Goal: Information Seeking & Learning: Learn about a topic

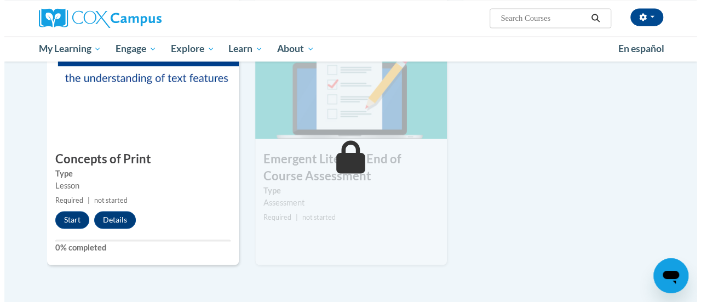
scroll to position [748, 0]
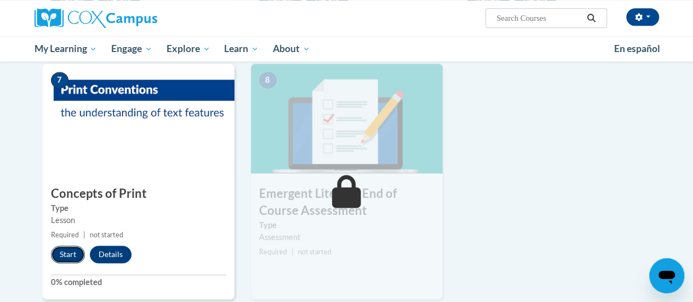
click at [64, 255] on button "Start" at bounding box center [68, 254] width 34 height 18
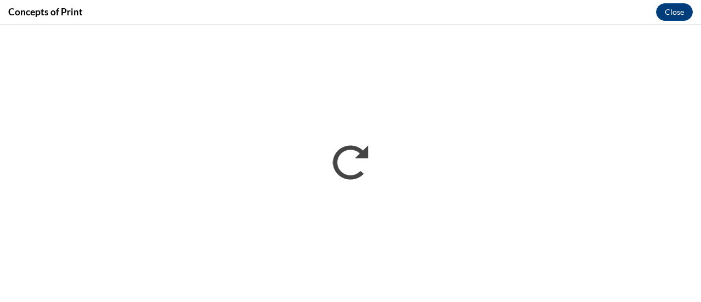
scroll to position [0, 0]
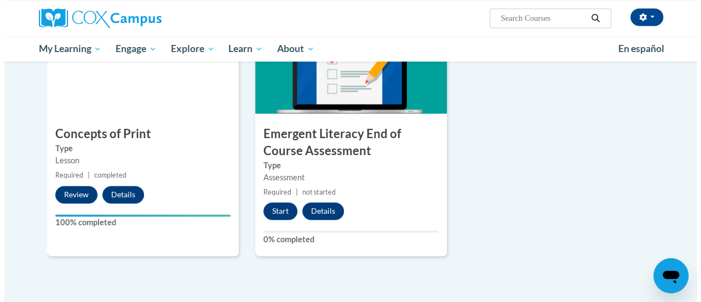
scroll to position [808, 0]
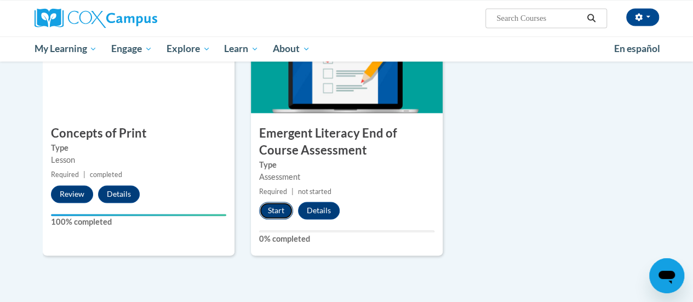
click at [271, 213] on button "Start" at bounding box center [276, 211] width 34 height 18
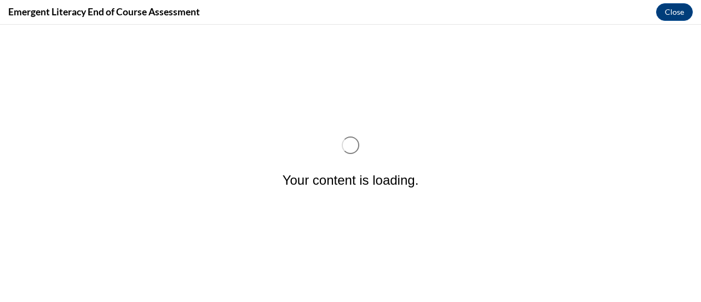
scroll to position [0, 0]
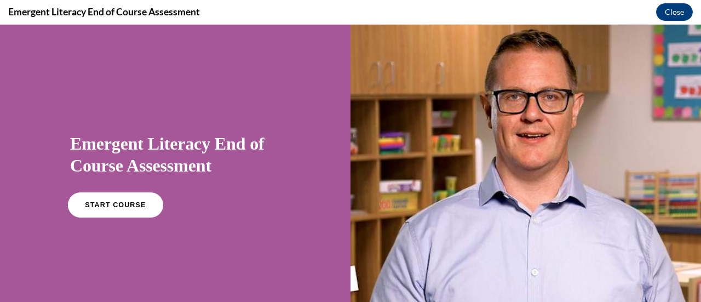
click at [121, 212] on link "START COURSE" at bounding box center [115, 204] width 95 height 25
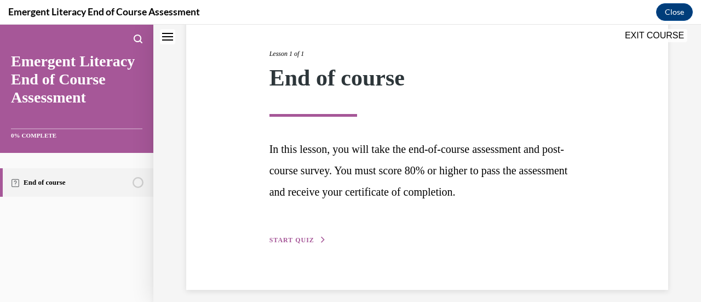
scroll to position [137, 0]
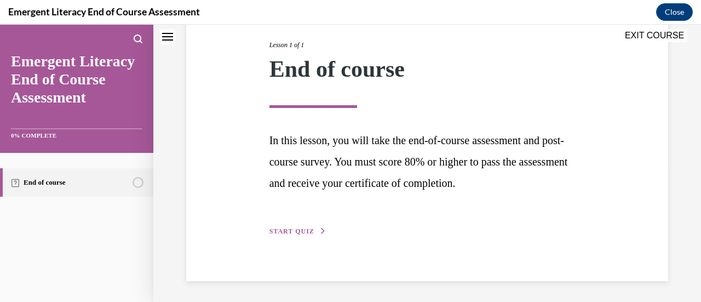
click at [296, 227] on button "START QUIZ" at bounding box center [298, 231] width 57 height 10
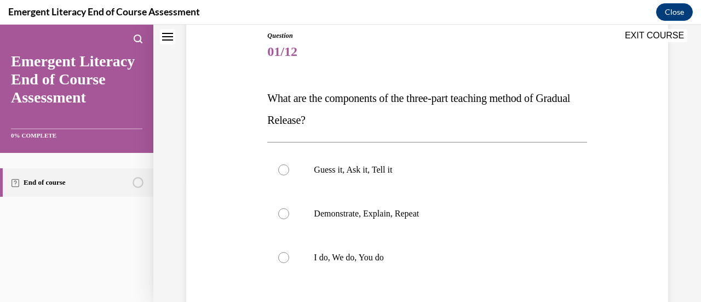
scroll to position [133, 0]
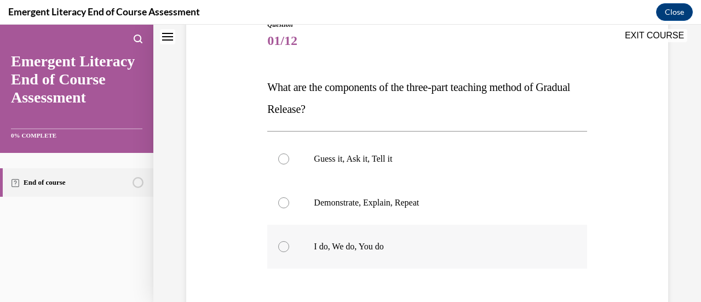
click at [410, 248] on p "I do, We do, You do" at bounding box center [436, 246] width 245 height 11
click at [289, 248] on input "I do, We do, You do" at bounding box center [283, 246] width 11 height 11
radio input "true"
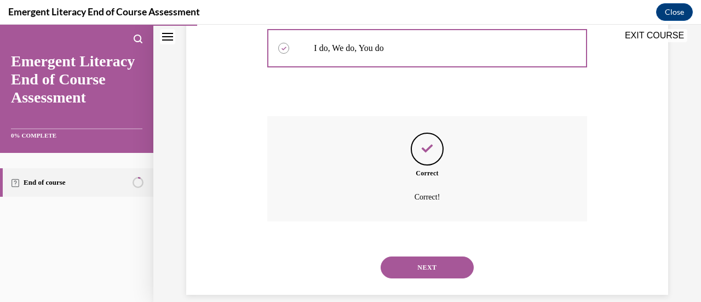
scroll to position [345, 0]
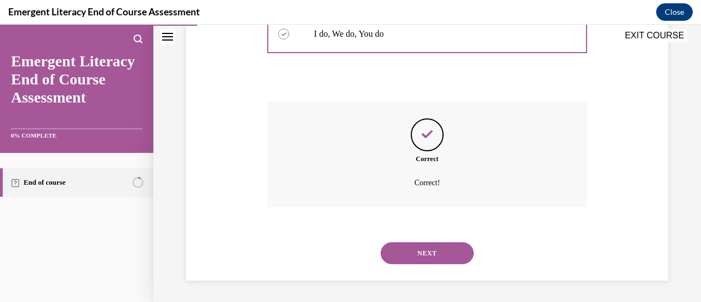
click at [420, 255] on button "NEXT" at bounding box center [427, 253] width 93 height 22
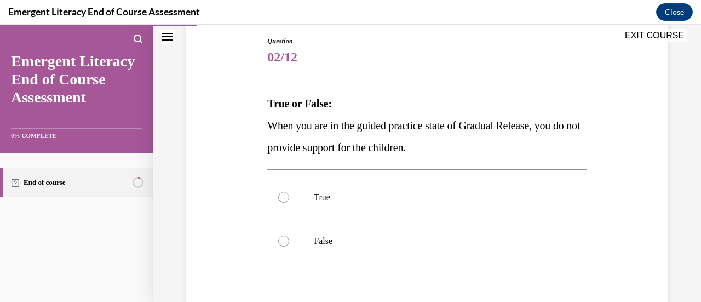
scroll to position [117, 0]
click at [329, 249] on label "False" at bounding box center [426, 241] width 319 height 44
click at [289, 246] on input "False" at bounding box center [283, 240] width 11 height 11
radio input "true"
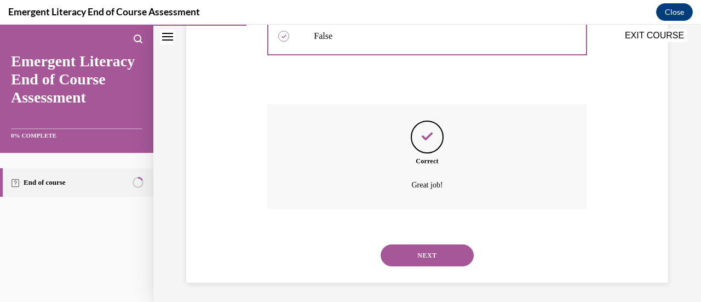
scroll to position [323, 0]
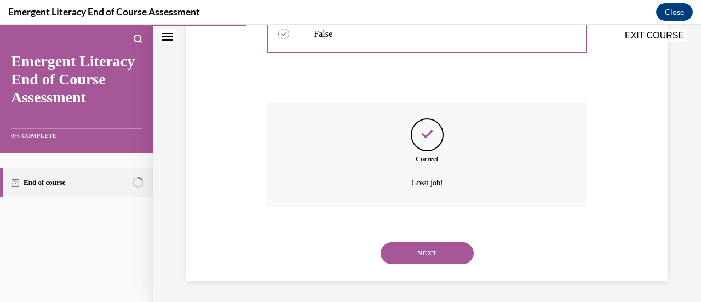
click at [406, 255] on button "NEXT" at bounding box center [427, 253] width 93 height 22
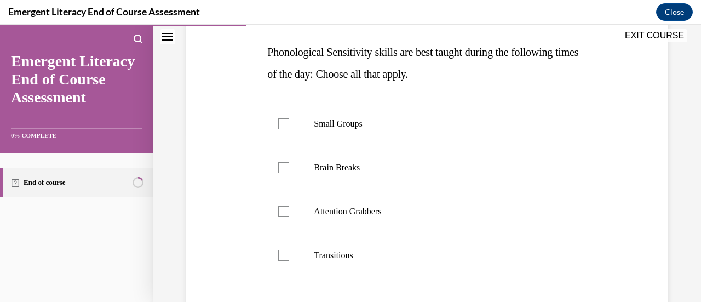
scroll to position [171, 0]
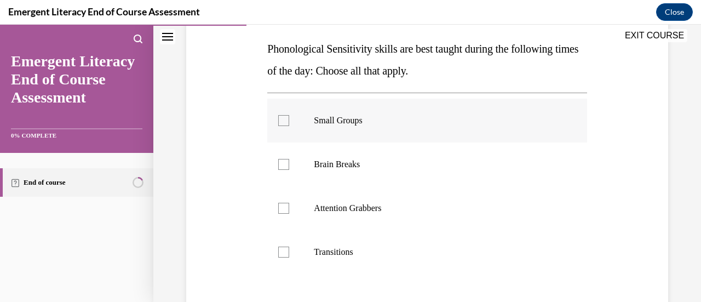
click at [348, 129] on label "Small Groups" at bounding box center [426, 121] width 319 height 44
click at [289, 126] on input "Small Groups" at bounding box center [283, 120] width 11 height 11
checkbox input "true"
click at [347, 177] on label "Brain Breaks" at bounding box center [426, 164] width 319 height 44
click at [289, 170] on input "Brain Breaks" at bounding box center [283, 164] width 11 height 11
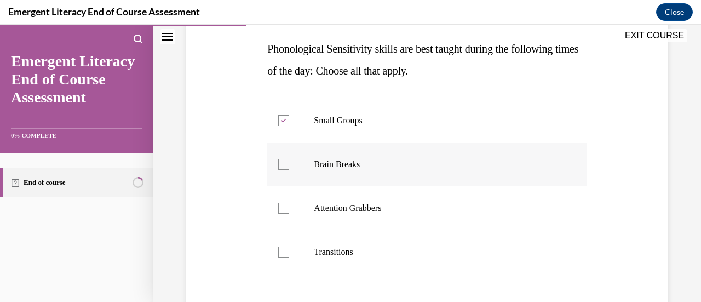
checkbox input "true"
click at [345, 208] on p "Attention Grabbers" at bounding box center [436, 208] width 245 height 11
click at [289, 208] on input "Attention Grabbers" at bounding box center [283, 208] width 11 height 11
checkbox input "true"
click at [329, 251] on p "Transitions" at bounding box center [436, 252] width 245 height 11
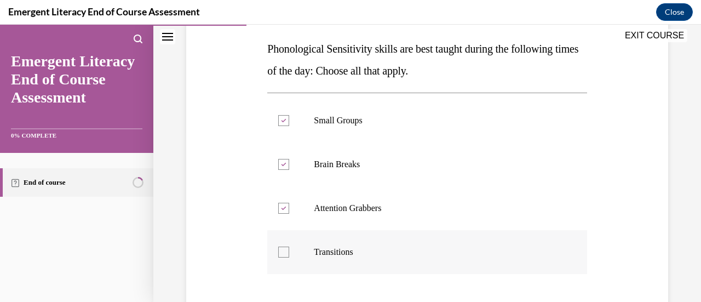
click at [289, 251] on input "Transitions" at bounding box center [283, 252] width 11 height 11
checkbox input "true"
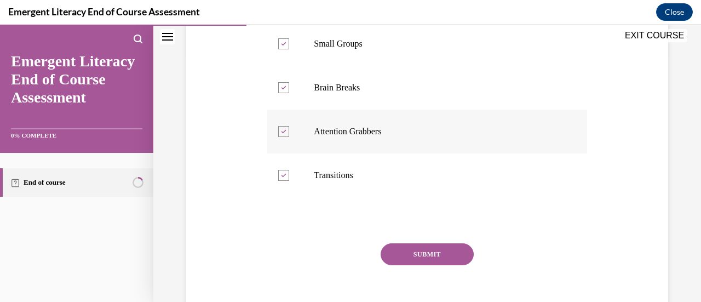
scroll to position [242, 0]
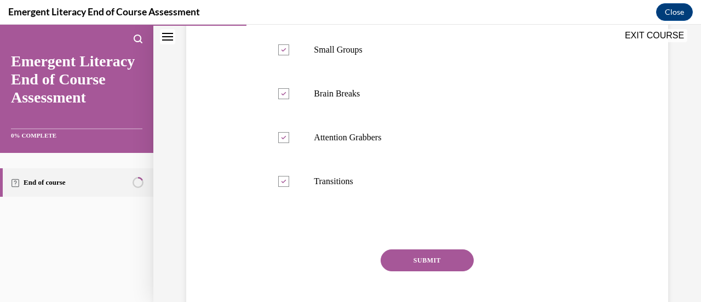
click at [402, 265] on button "SUBMIT" at bounding box center [427, 260] width 93 height 22
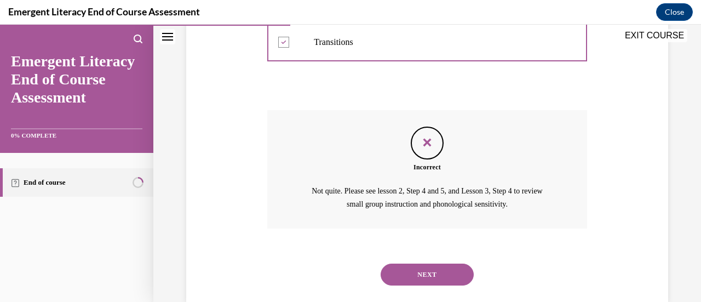
scroll to position [383, 0]
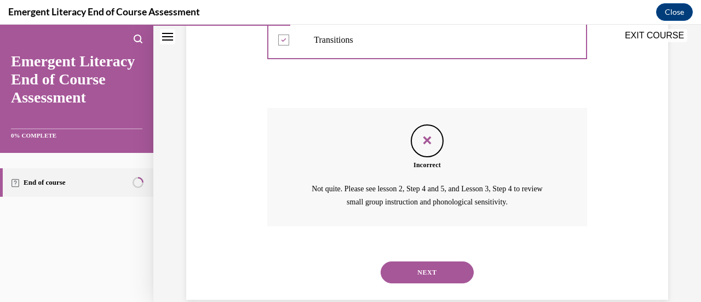
click at [411, 275] on button "NEXT" at bounding box center [427, 272] width 93 height 22
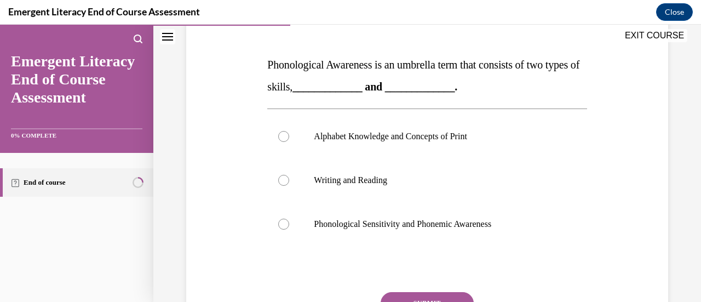
scroll to position [156, 0]
click at [501, 223] on p "Phonological Sensitivity and Phonemic Awareness" at bounding box center [436, 223] width 245 height 11
click at [289, 223] on input "Phonological Sensitivity and Phonemic Awareness" at bounding box center [283, 223] width 11 height 11
radio input "true"
click at [421, 290] on div "Question 04/12 Phonological Awareness is an umbrella term that consists of two …" at bounding box center [426, 189] width 319 height 385
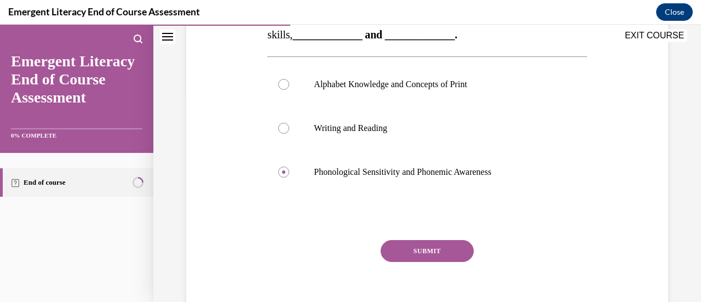
click at [411, 250] on button "SUBMIT" at bounding box center [427, 251] width 93 height 22
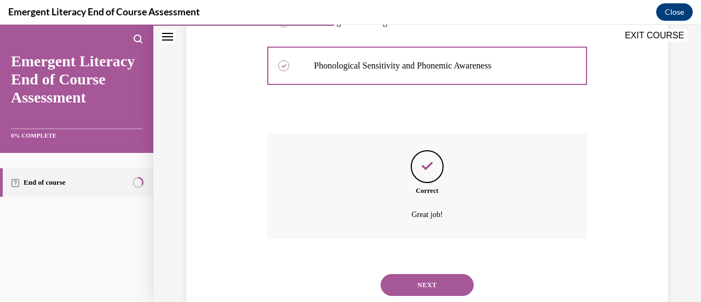
scroll to position [345, 0]
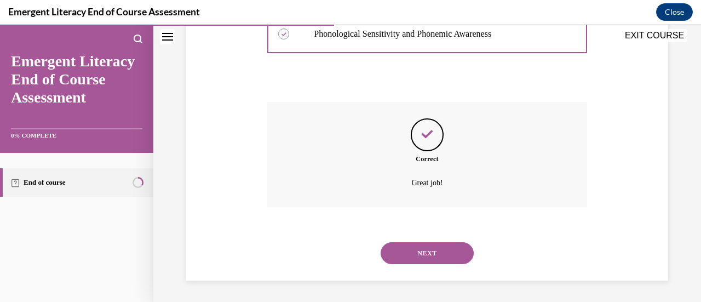
click at [411, 250] on button "NEXT" at bounding box center [427, 253] width 93 height 22
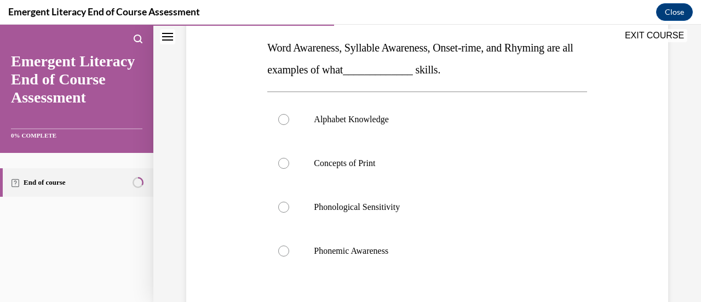
scroll to position [173, 0]
click at [300, 251] on label "Phonemic Awareness" at bounding box center [426, 250] width 319 height 44
click at [289, 251] on input "Phonemic Awareness" at bounding box center [283, 250] width 11 height 11
radio input "true"
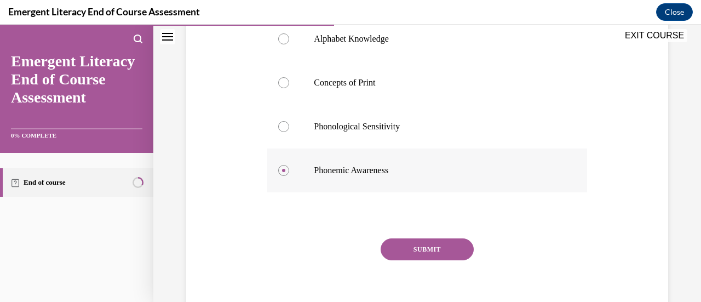
scroll to position [266, 0]
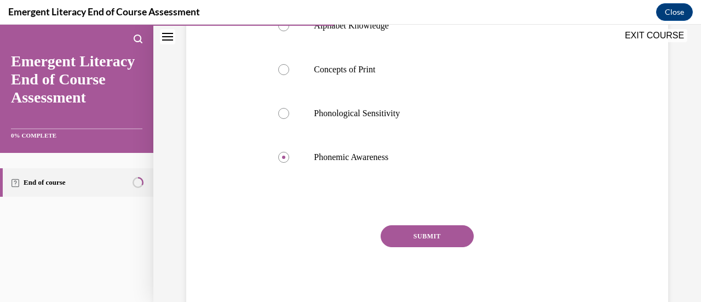
click at [408, 238] on button "SUBMIT" at bounding box center [427, 236] width 93 height 22
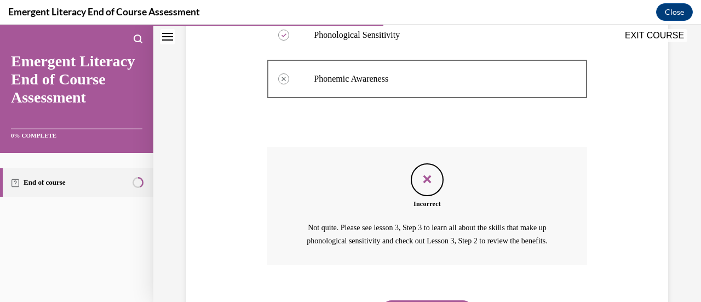
scroll to position [415, 0]
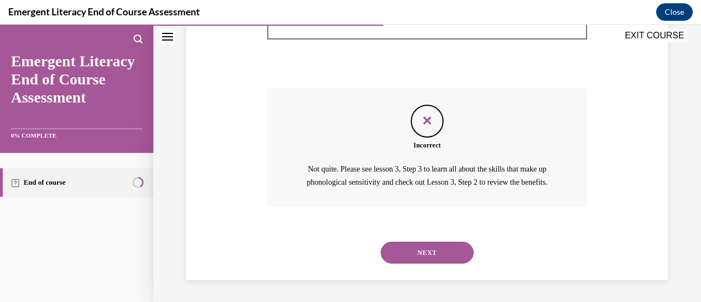
click at [409, 255] on button "NEXT" at bounding box center [427, 253] width 93 height 22
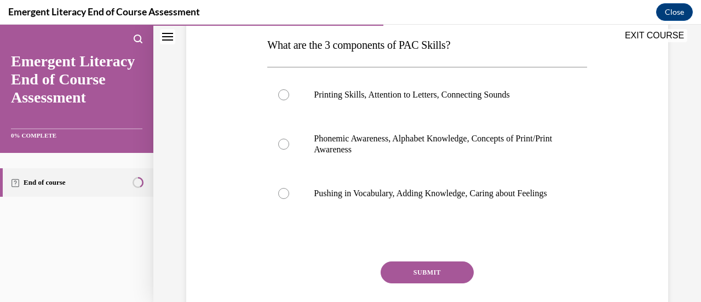
scroll to position [167, 0]
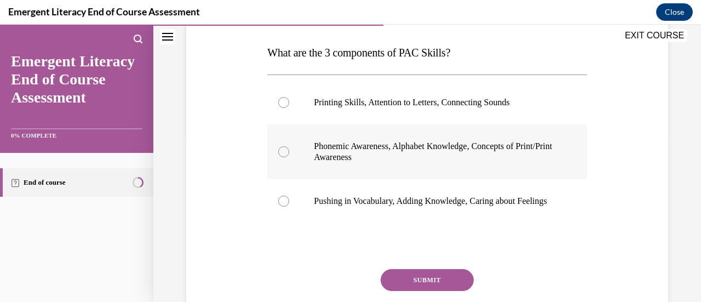
click at [382, 159] on p "Phonemic Awareness, Alphabet Knowledge, Concepts of Print/Print Awareness" at bounding box center [436, 152] width 245 height 22
click at [289, 157] on input "Phonemic Awareness, Alphabet Knowledge, Concepts of Print/Print Awareness" at bounding box center [283, 151] width 11 height 11
radio input "true"
click at [420, 290] on button "SUBMIT" at bounding box center [427, 280] width 93 height 22
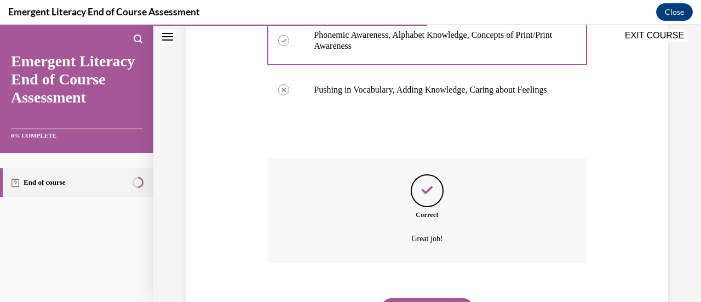
scroll to position [345, 0]
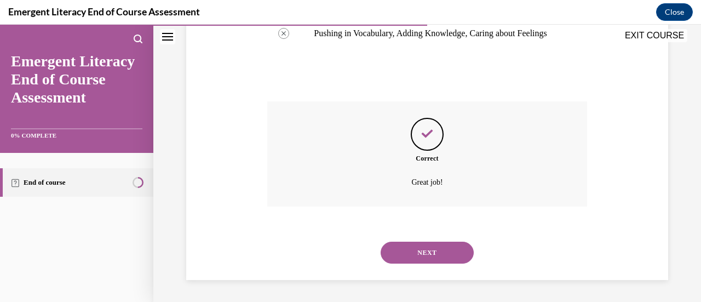
click at [401, 253] on button "NEXT" at bounding box center [427, 253] width 93 height 22
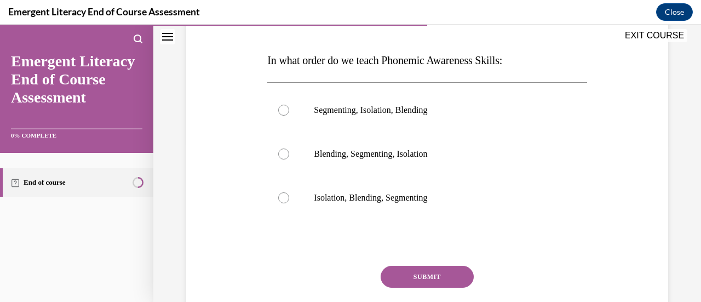
scroll to position [161, 0]
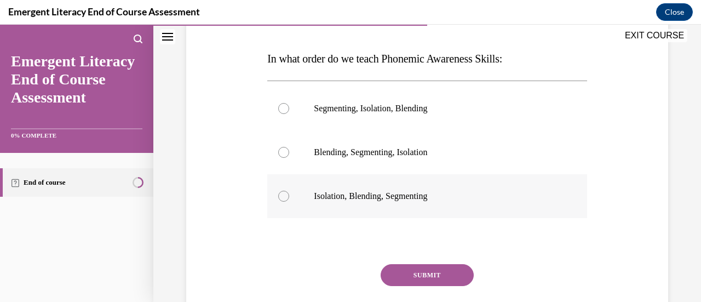
click at [365, 203] on label "Isolation, Blending, Segmenting" at bounding box center [426, 196] width 319 height 44
click at [289, 202] on input "Isolation, Blending, Segmenting" at bounding box center [283, 196] width 11 height 11
radio input "true"
click at [405, 276] on button "SUBMIT" at bounding box center [427, 275] width 93 height 22
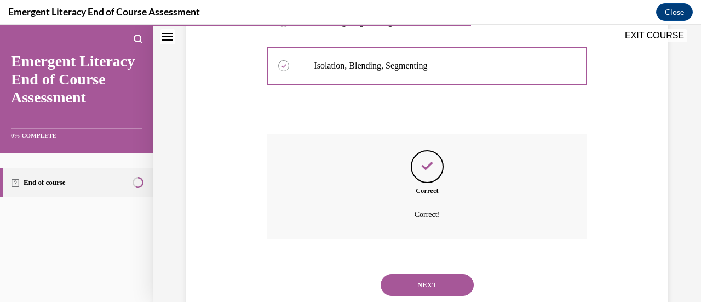
scroll to position [323, 0]
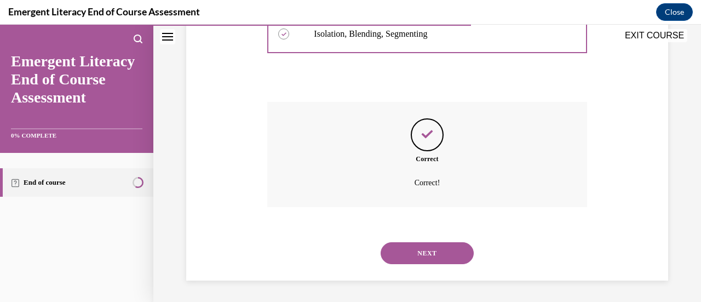
click at [408, 255] on button "NEXT" at bounding box center [427, 253] width 93 height 22
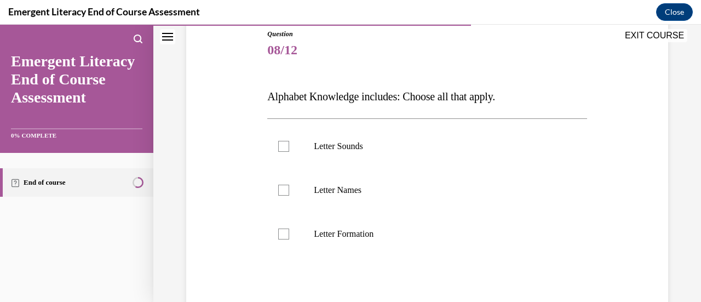
scroll to position [127, 0]
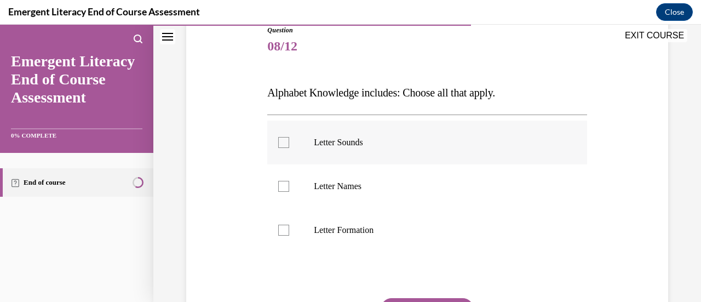
click at [394, 139] on p "Letter Sounds" at bounding box center [436, 142] width 245 height 11
click at [289, 139] on input "Letter Sounds" at bounding box center [283, 142] width 11 height 11
checkbox input "true"
click at [369, 196] on label "Letter Names" at bounding box center [426, 186] width 319 height 44
click at [289, 192] on input "Letter Names" at bounding box center [283, 186] width 11 height 11
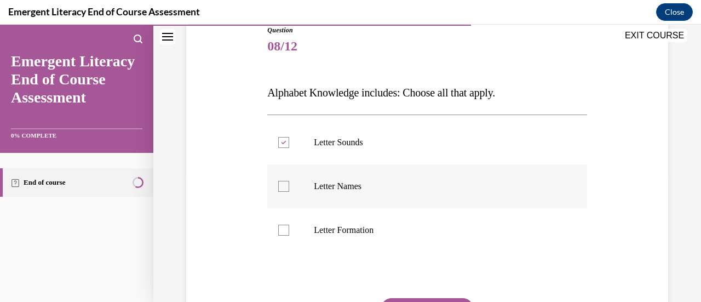
checkbox input "true"
click at [336, 248] on label "Letter Formation" at bounding box center [426, 230] width 319 height 44
click at [289, 236] on input "Letter Formation" at bounding box center [283, 230] width 11 height 11
checkbox input "true"
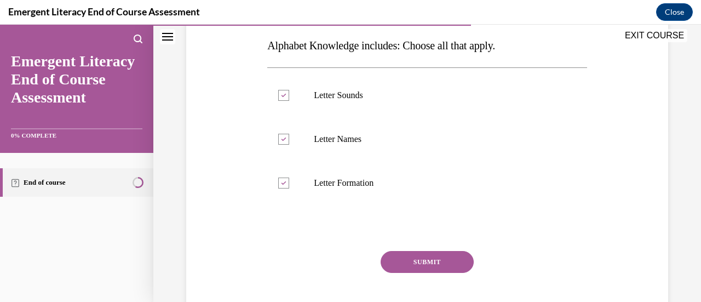
click at [411, 259] on button "SUBMIT" at bounding box center [427, 262] width 93 height 22
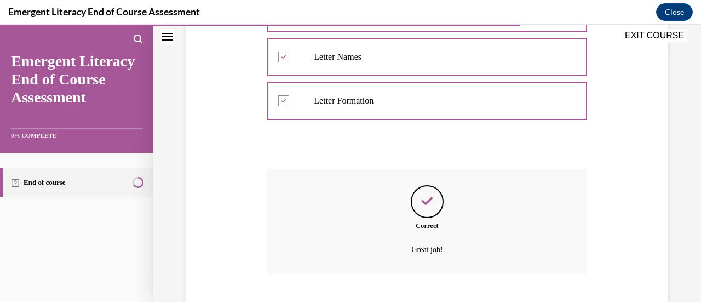
scroll to position [323, 0]
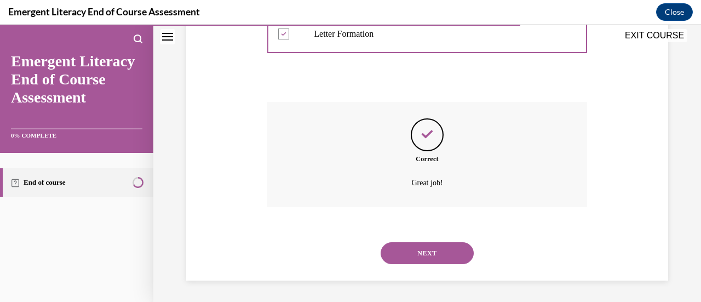
click at [412, 249] on button "NEXT" at bounding box center [427, 253] width 93 height 22
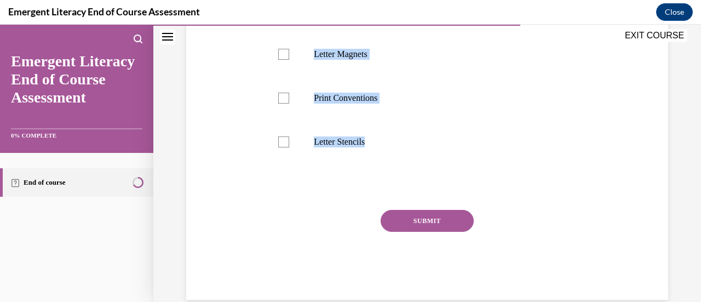
scroll to position [329, 0]
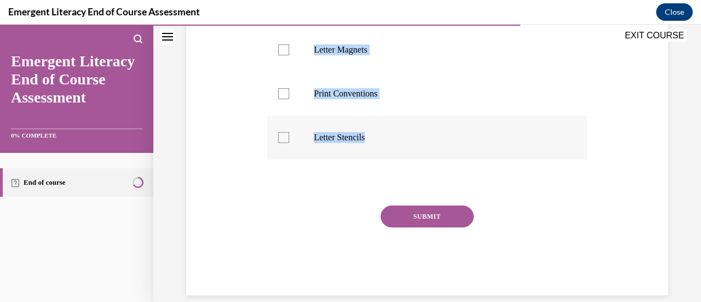
drag, startPoint x: 267, startPoint y: 34, endPoint x: 372, endPoint y: 163, distance: 166.6
click at [372, 163] on div "Question 09/12 Concepts of Print or Print Conventions is the knowledge of how p…" at bounding box center [426, 59] width 319 height 472
copy div "Concepts of Print or Print Conventions is the knowledge of how print works and …"
click at [326, 99] on p "Print Conventions" at bounding box center [436, 93] width 245 height 11
click at [289, 99] on input "Print Conventions" at bounding box center [283, 93] width 11 height 11
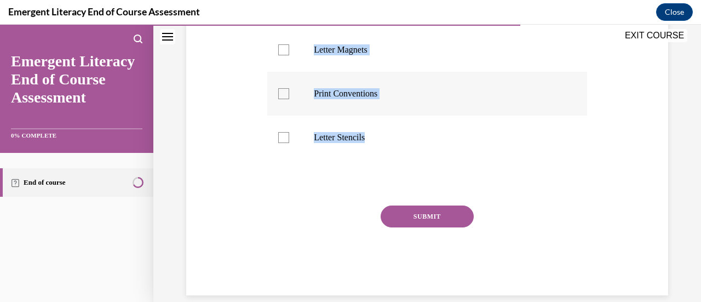
checkbox input "true"
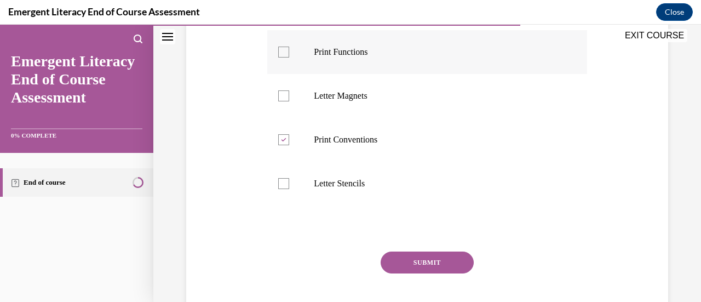
click at [358, 74] on label "Print Functions" at bounding box center [426, 52] width 319 height 44
click at [289, 58] on input "Print Functions" at bounding box center [283, 52] width 11 height 11
checkbox input "true"
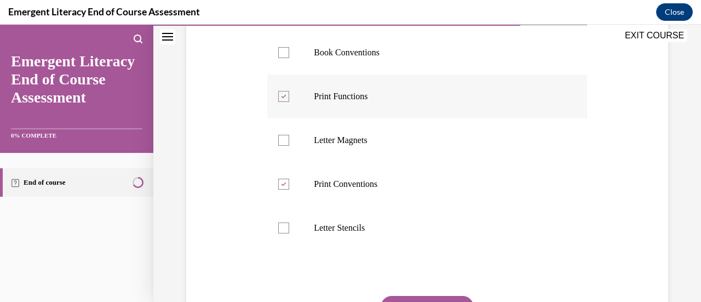
scroll to position [238, 0]
click at [347, 59] on p "Book Conventions" at bounding box center [436, 53] width 245 height 11
click at [289, 59] on input "Book Conventions" at bounding box center [283, 53] width 11 height 11
checkbox input "true"
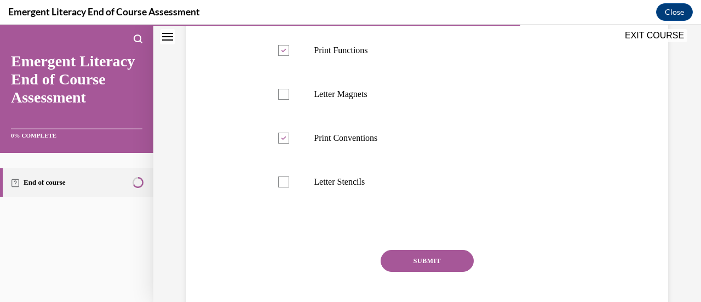
scroll to position [305, 0]
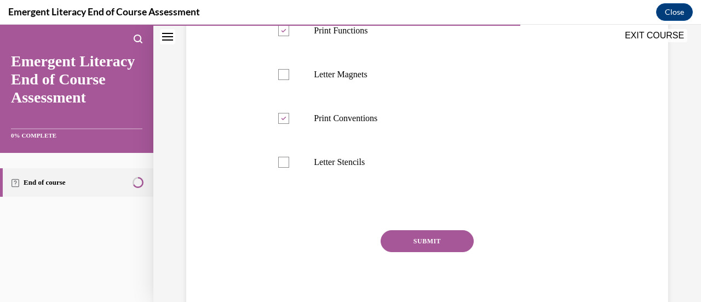
click at [423, 252] on button "SUBMIT" at bounding box center [427, 241] width 93 height 22
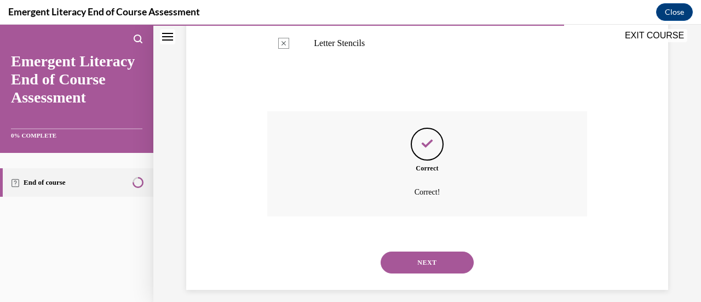
scroll to position [455, 0]
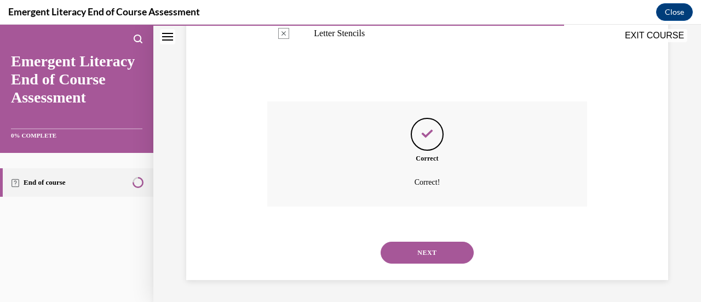
click at [420, 258] on button "NEXT" at bounding box center [427, 253] width 93 height 22
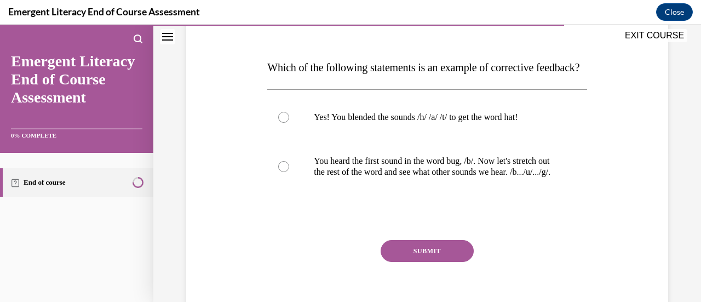
scroll to position [150, 0]
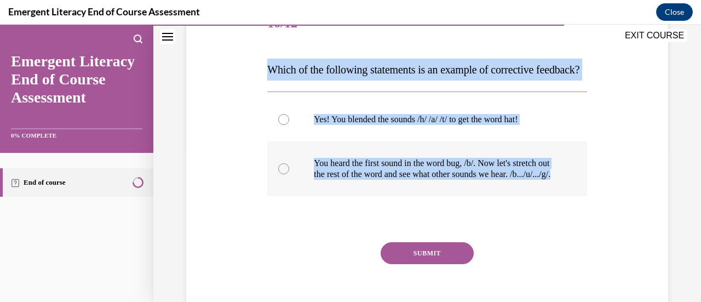
drag, startPoint x: 266, startPoint y: 70, endPoint x: 407, endPoint y: 210, distance: 199.1
click at [407, 210] on div "Question 10/12 Which of the following statements is an example of corrective fe…" at bounding box center [426, 167] width 319 height 330
copy div "Which of the following statements is an example of corrective feedback? Yes! Yo…"
click at [362, 180] on p "You heard the first sound in the word bug, /b/. Now let's stretch out the rest …" at bounding box center [436, 169] width 245 height 22
click at [289, 174] on input "You heard the first sound in the word bug, /b/. Now let's stretch out the rest …" at bounding box center [283, 168] width 11 height 11
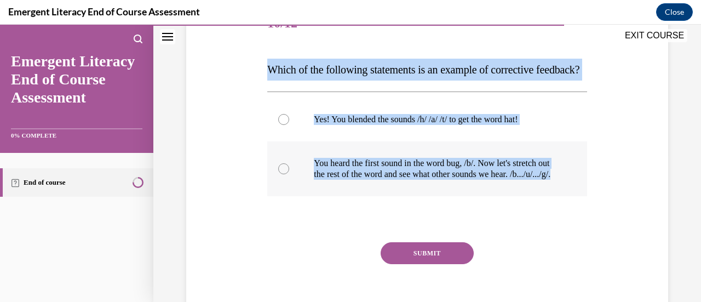
radio input "true"
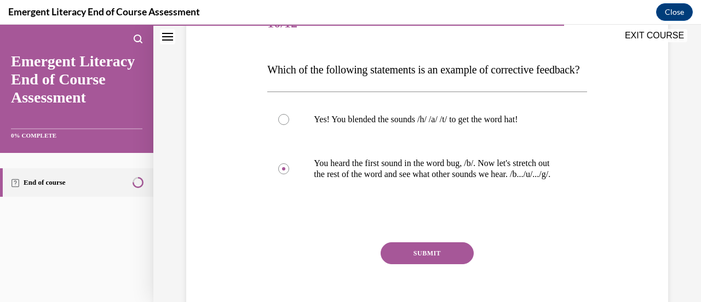
click at [409, 264] on button "SUBMIT" at bounding box center [427, 253] width 93 height 22
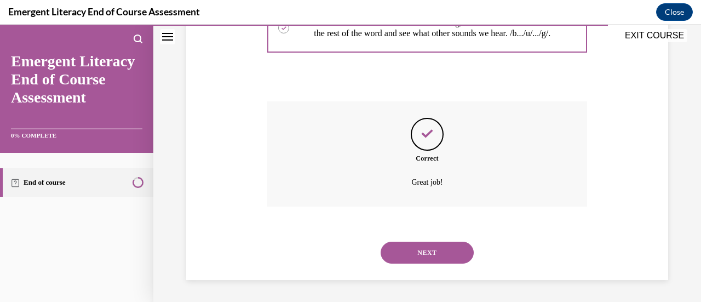
scroll to position [323, 0]
click at [421, 253] on button "NEXT" at bounding box center [427, 253] width 93 height 22
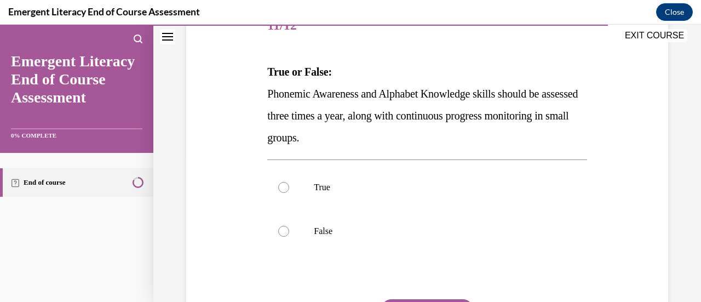
scroll to position [149, 0]
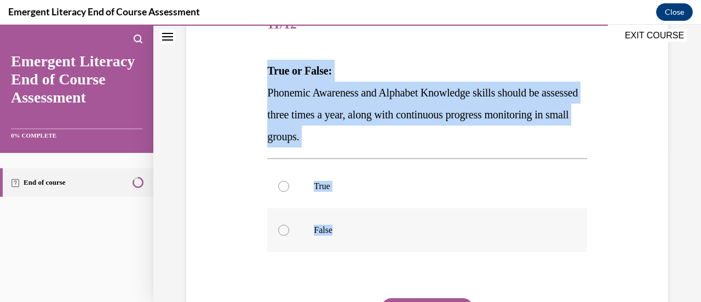
drag, startPoint x: 264, startPoint y: 68, endPoint x: 369, endPoint y: 218, distance: 183.0
click at [369, 218] on div "Question 11/12 True or False: Phonemic Awareness and Alphabet Knowledge skills …" at bounding box center [427, 187] width 325 height 401
copy div "True or False: Phonemic Awareness and Alphabet Knowledge skills should be asses…"
click at [310, 190] on label "True" at bounding box center [426, 186] width 319 height 44
click at [289, 190] on input "True" at bounding box center [283, 186] width 11 height 11
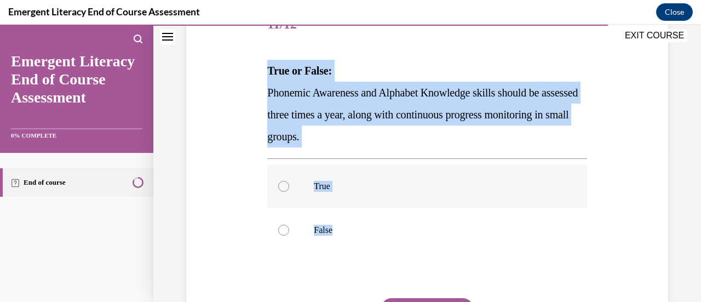
radio input "true"
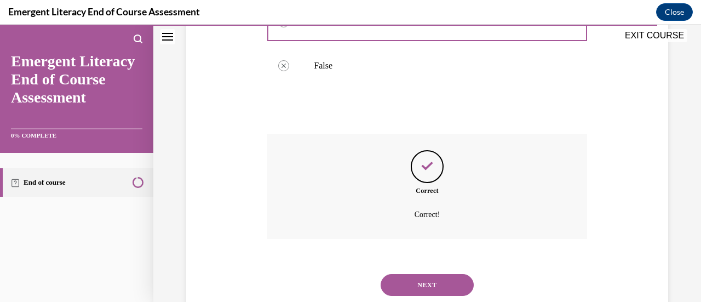
scroll to position [345, 0]
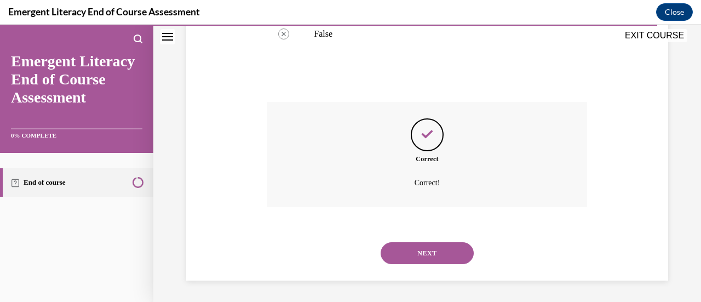
click at [421, 256] on button "NEXT" at bounding box center [427, 253] width 93 height 22
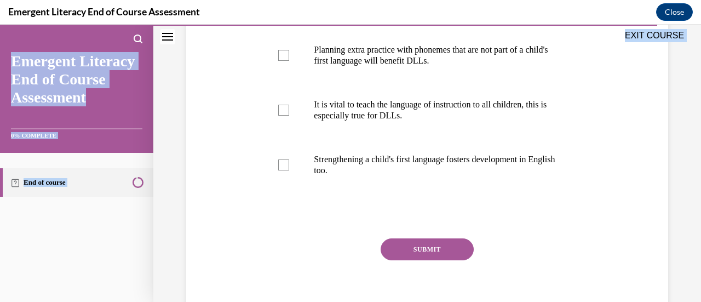
scroll to position [333, 0]
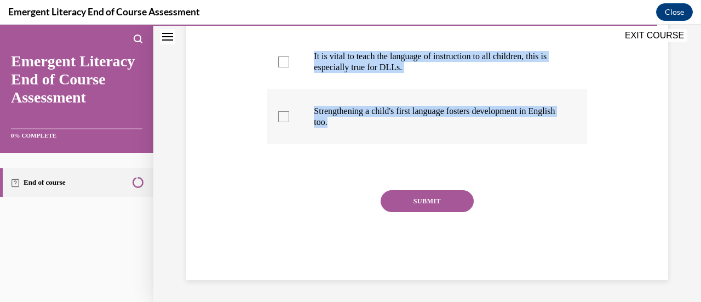
drag, startPoint x: 257, startPoint y: 125, endPoint x: 359, endPoint y: 125, distance: 102.4
click at [359, 125] on div "Question 12/12 Which of these is true about dual language learners: Choose all …" at bounding box center [428, 38] width 488 height 483
copy div "Which of these is true about dual language learners: Choose all that apply. 1/3…"
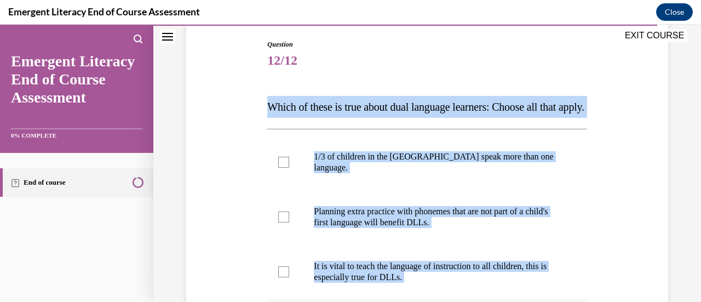
scroll to position [113, 0]
click at [322, 173] on p "1/3 of children in the [GEOGRAPHIC_DATA] speak more than one language." at bounding box center [436, 162] width 245 height 22
click at [289, 168] on input "1/3 of children in the [GEOGRAPHIC_DATA] speak more than one language." at bounding box center [283, 162] width 11 height 11
checkbox input "true"
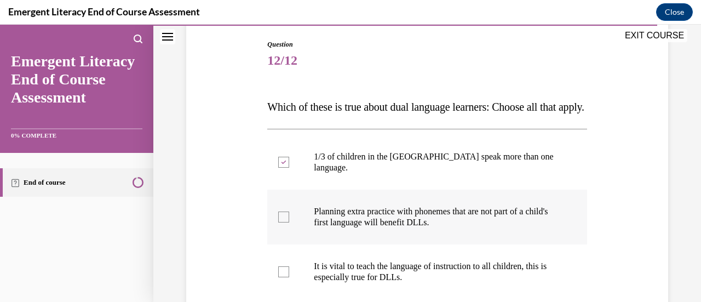
scroll to position [130, 0]
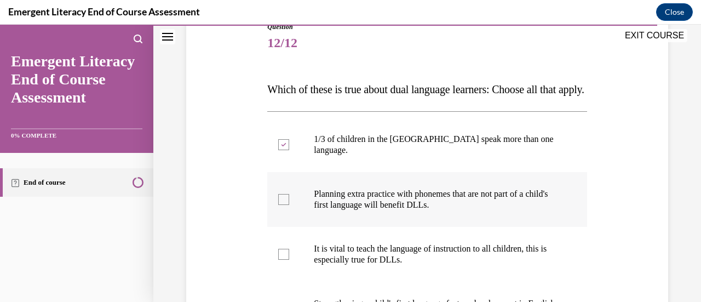
click at [321, 207] on p "Planning extra practice with phonemes that are not part of a child's first lang…" at bounding box center [436, 199] width 245 height 22
click at [289, 205] on input "Planning extra practice with phonemes that are not part of a child's first lang…" at bounding box center [283, 199] width 11 height 11
checkbox input "true"
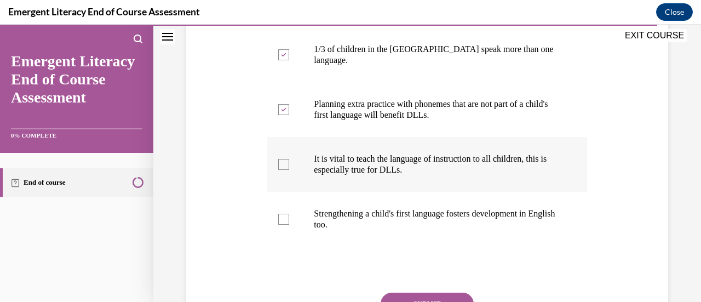
scroll to position [221, 0]
click at [340, 191] on label "It is vital to teach the language of instruction to all children, this is espec…" at bounding box center [426, 163] width 319 height 55
click at [289, 169] on input "It is vital to teach the language of instruction to all children, this is espec…" at bounding box center [283, 163] width 11 height 11
checkbox input "true"
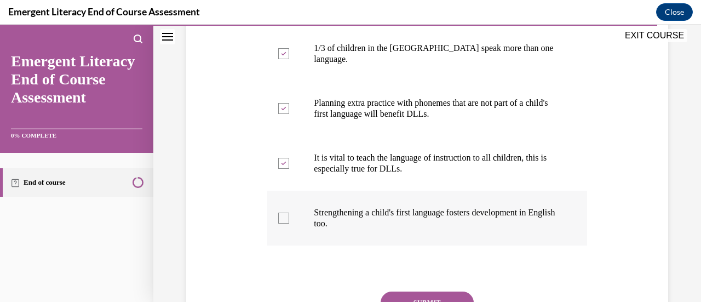
click at [305, 245] on label "Strengthening a child's first language fosters development in English too." at bounding box center [426, 218] width 319 height 55
click at [289, 223] on input "Strengthening a child's first language fosters development in English too." at bounding box center [283, 218] width 11 height 11
checkbox input "true"
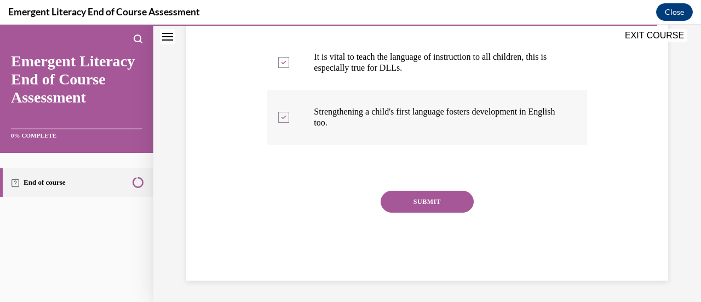
scroll to position [333, 0]
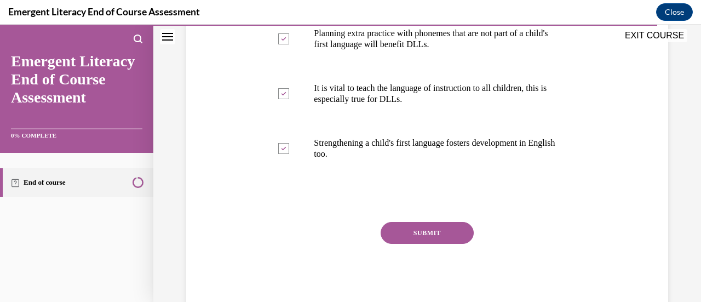
click at [422, 244] on button "SUBMIT" at bounding box center [427, 233] width 93 height 22
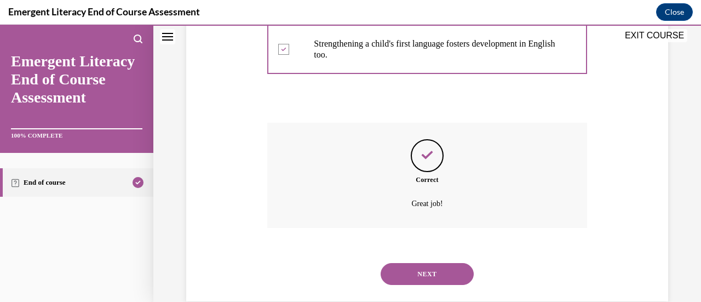
scroll to position [422, 0]
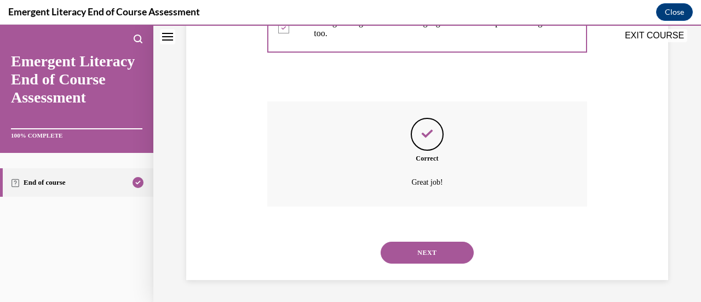
click at [422, 254] on button "NEXT" at bounding box center [427, 253] width 93 height 22
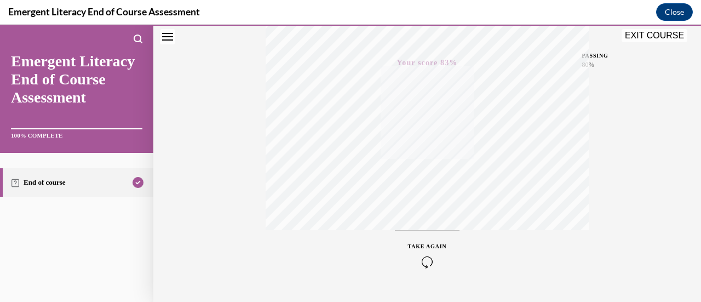
scroll to position [284, 0]
click at [645, 38] on button "EXIT COURSE" at bounding box center [655, 35] width 66 height 13
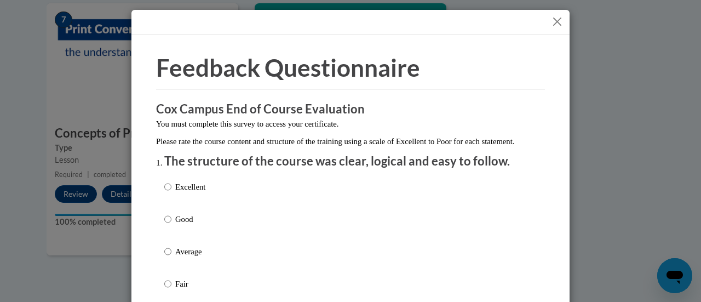
scroll to position [21, 0]
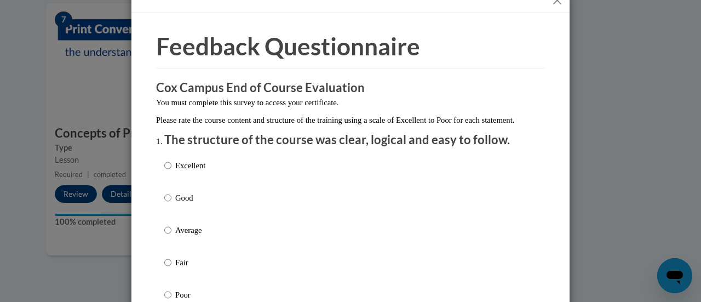
click at [199, 171] on p "Excellent" at bounding box center [190, 165] width 30 height 12
click at [171, 171] on input "Excellent" at bounding box center [167, 165] width 7 height 12
radio input "true"
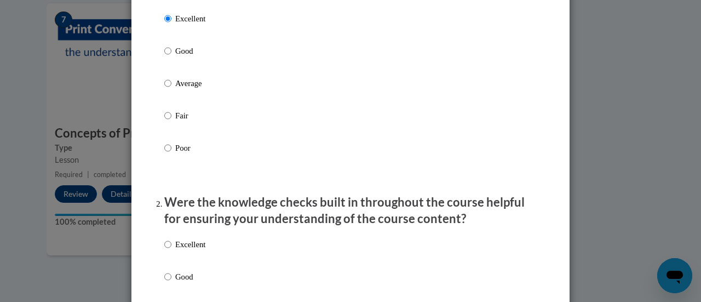
click at [182, 250] on p "Excellent" at bounding box center [190, 244] width 30 height 12
click at [171, 250] on input "Excellent" at bounding box center [167, 244] width 7 height 12
radio input "true"
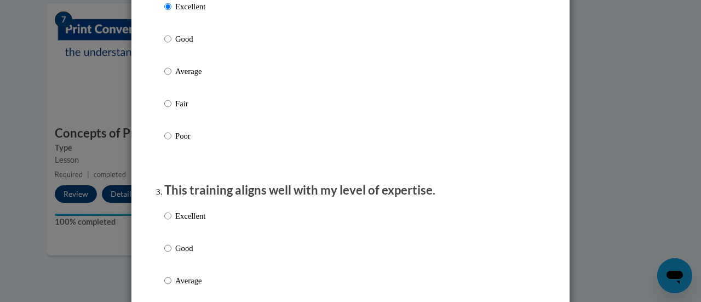
click at [175, 222] on p "Excellent" at bounding box center [190, 216] width 30 height 12
click at [171, 222] on input "Excellent" at bounding box center [167, 216] width 7 height 12
radio input "true"
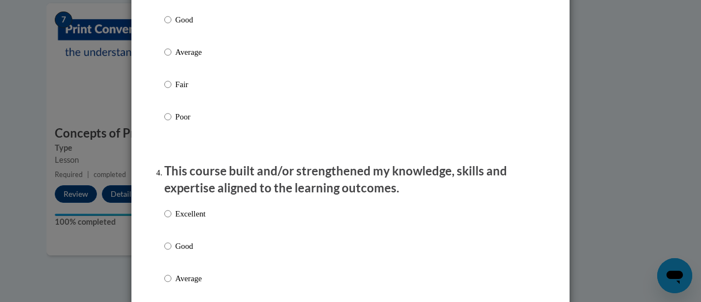
scroll to position [635, 0]
click at [175, 219] on p "Excellent" at bounding box center [190, 213] width 30 height 12
click at [171, 219] on input "Excellent" at bounding box center [167, 213] width 7 height 12
radio input "true"
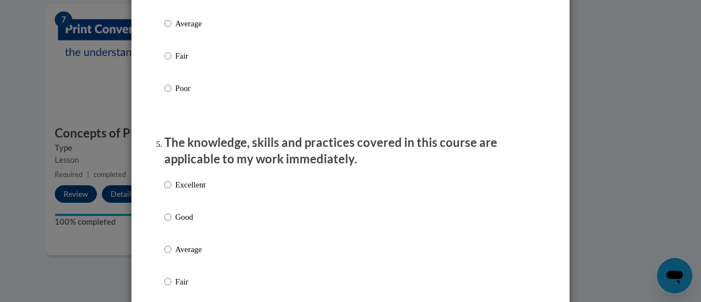
click at [176, 191] on p "Excellent" at bounding box center [190, 185] width 30 height 12
click at [171, 191] on input "Excellent" at bounding box center [167, 185] width 7 height 12
radio input "true"
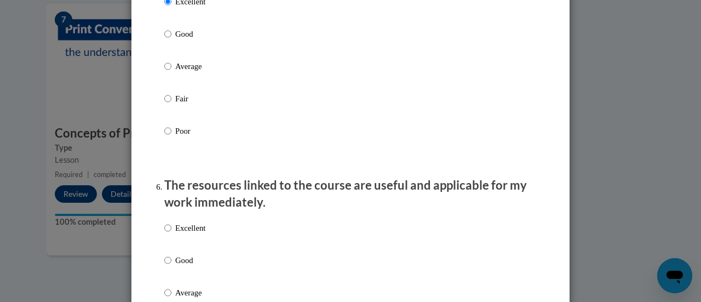
click at [177, 234] on p "Excellent" at bounding box center [190, 228] width 30 height 12
click at [171, 234] on input "Excellent" at bounding box center [167, 228] width 7 height 12
radio input "true"
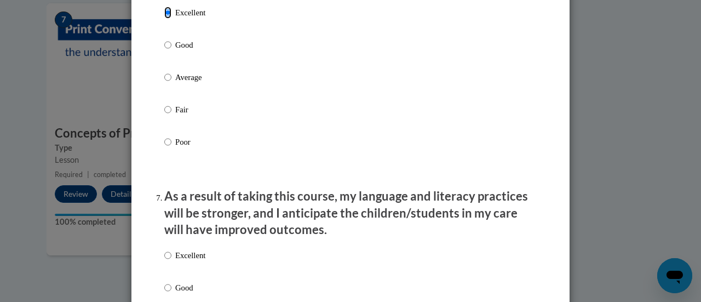
scroll to position [1289, 0]
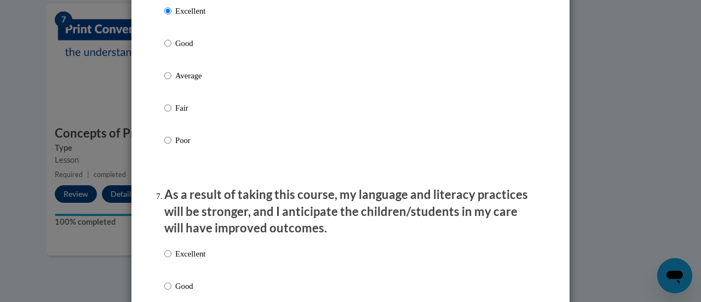
click at [184, 260] on p "Excellent" at bounding box center [190, 254] width 30 height 12
click at [171, 260] on input "Excellent" at bounding box center [167, 254] width 7 height 12
radio input "true"
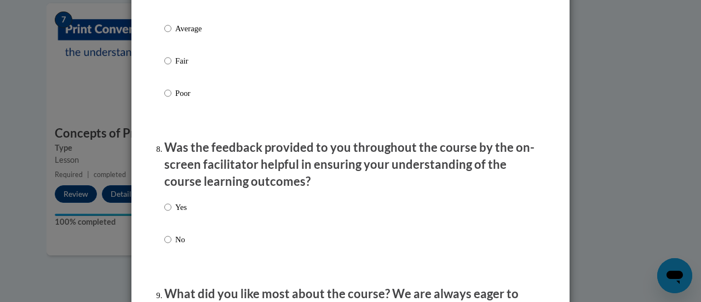
scroll to position [1580, 0]
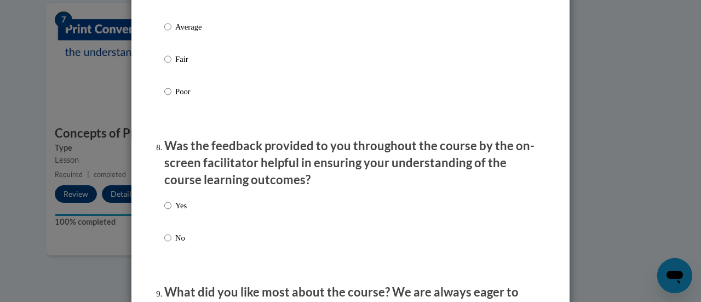
click at [167, 210] on label "Yes" at bounding box center [175, 214] width 22 height 30
click at [167, 210] on input "Yes" at bounding box center [167, 205] width 7 height 12
radio input "true"
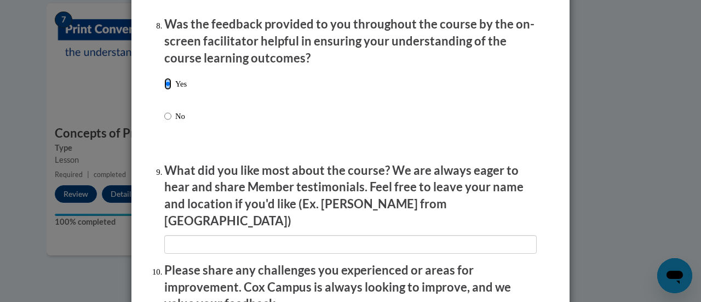
scroll to position [1703, 0]
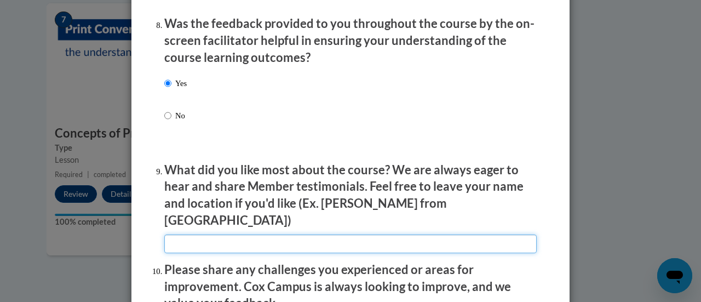
click at [223, 234] on input "textbox" at bounding box center [350, 243] width 372 height 19
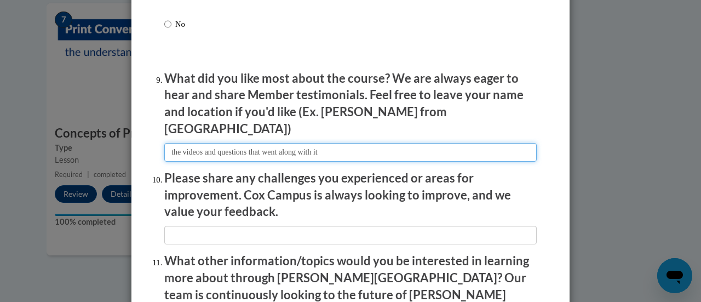
scroll to position [1795, 0]
type input "the videos and questions that went along with it"
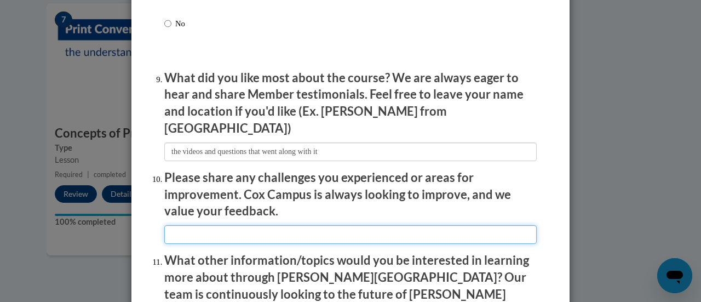
click at [200, 231] on input "textbox" at bounding box center [350, 234] width 372 height 19
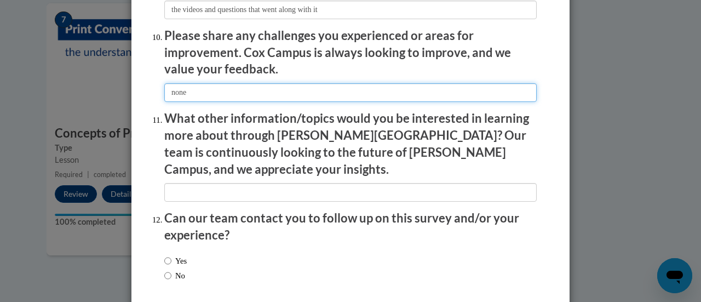
scroll to position [1942, 0]
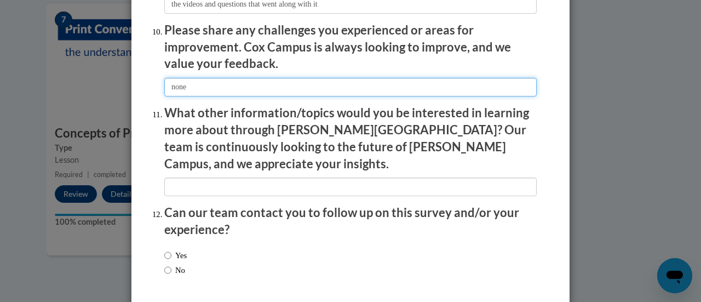
type input "none"
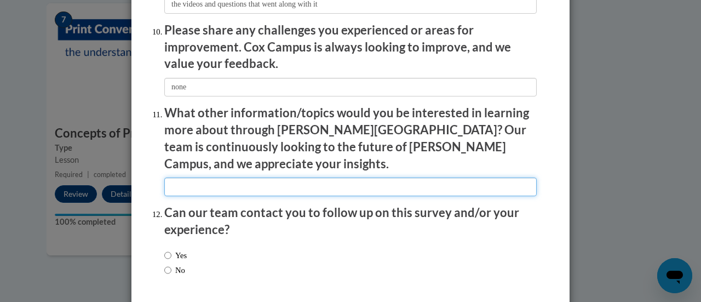
click at [176, 177] on input "textbox" at bounding box center [350, 186] width 372 height 19
type input "none"
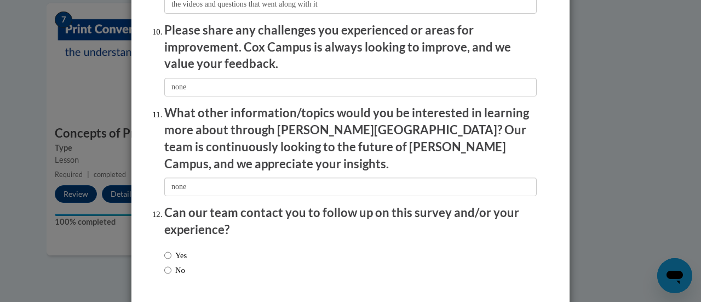
click at [168, 264] on label "No" at bounding box center [174, 270] width 21 height 12
click at [168, 264] on input "No" at bounding box center [167, 270] width 7 height 12
radio input "true"
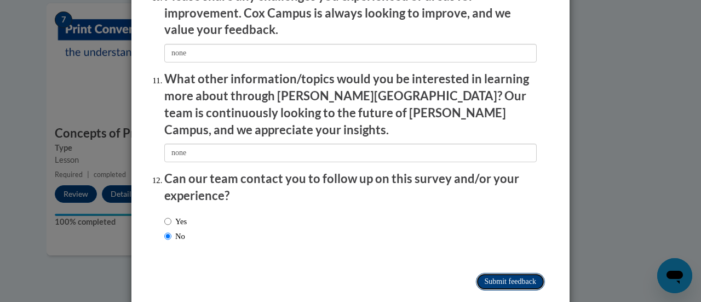
click at [494, 273] on input "Submit feedback" at bounding box center [510, 282] width 69 height 18
